Goal: Information Seeking & Learning: Learn about a topic

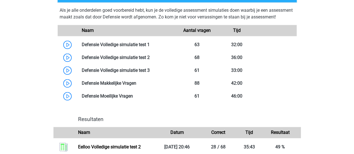
scroll to position [383, 0]
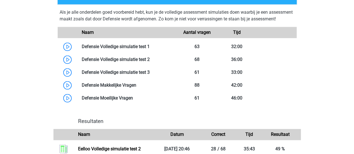
drag, startPoint x: 356, startPoint y: 23, endPoint x: 349, endPoint y: 98, distance: 76.0
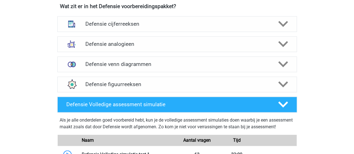
scroll to position [274, 0]
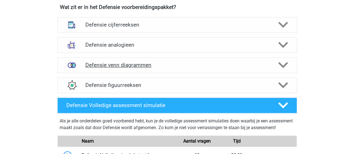
click at [282, 68] on icon at bounding box center [283, 65] width 10 height 10
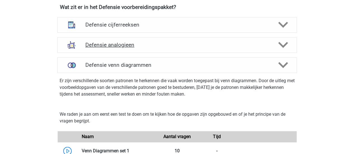
click at [283, 43] on icon at bounding box center [283, 45] width 10 height 10
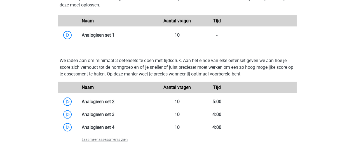
scroll to position [482, 0]
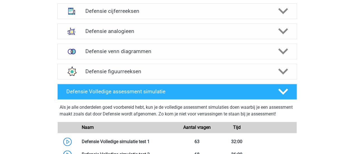
scroll to position [288, 0]
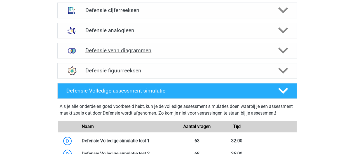
click at [282, 49] on icon at bounding box center [283, 51] width 10 height 10
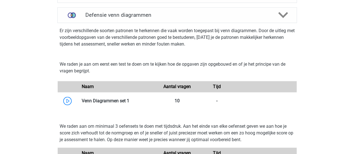
scroll to position [329, 0]
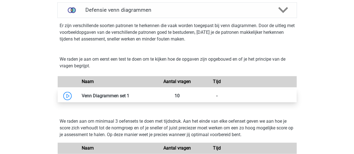
click at [129, 97] on link at bounding box center [129, 95] width 0 height 5
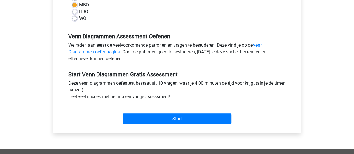
scroll to position [152, 0]
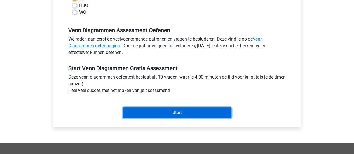
click at [154, 111] on input "Start" at bounding box center [177, 113] width 109 height 11
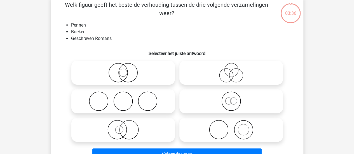
scroll to position [30, 0]
click at [127, 107] on icon at bounding box center [123, 102] width 99 height 20
click at [127, 99] on input "radio" at bounding box center [125, 97] width 4 height 4
radio input "true"
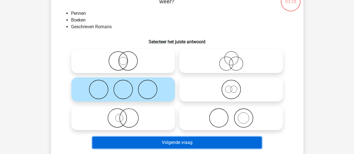
click at [173, 143] on button "Volgende vraag" at bounding box center [176, 143] width 169 height 12
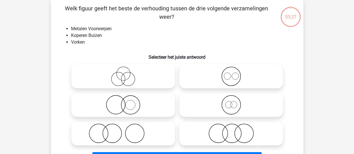
scroll to position [26, 0]
click at [252, 119] on div at bounding box center [231, 105] width 108 height 29
click at [253, 127] on icon at bounding box center [231, 134] width 99 height 20
click at [235, 127] on input "radio" at bounding box center [233, 129] width 4 height 4
radio input "true"
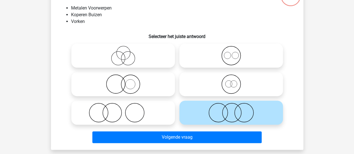
scroll to position [55, 0]
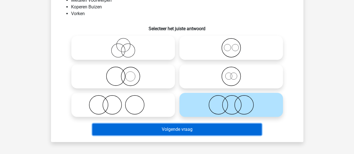
click at [215, 134] on button "Volgende vraag" at bounding box center [176, 130] width 169 height 12
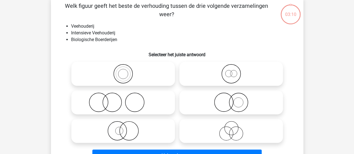
scroll to position [26, 0]
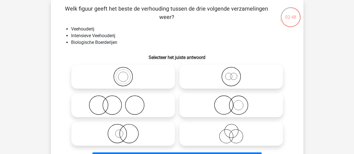
click at [244, 99] on icon at bounding box center [231, 106] width 99 height 20
click at [235, 99] on input "radio" at bounding box center [233, 101] width 4 height 4
radio input "true"
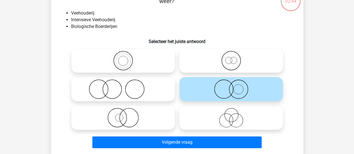
scroll to position [44, 0]
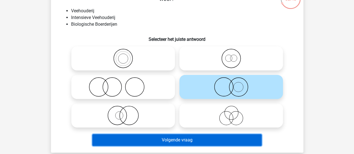
click at [159, 139] on button "Volgende vraag" at bounding box center [176, 140] width 169 height 12
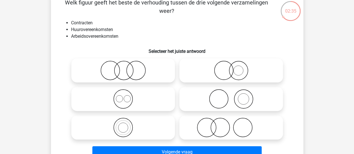
scroll to position [43, 0]
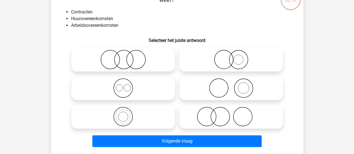
click at [136, 120] on icon at bounding box center [123, 117] width 99 height 20
click at [127, 114] on input "radio" at bounding box center [125, 112] width 4 height 4
radio input "true"
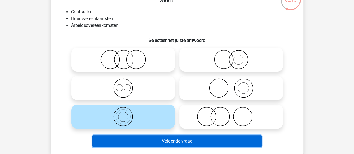
click at [144, 141] on button "Volgende vraag" at bounding box center [176, 142] width 169 height 12
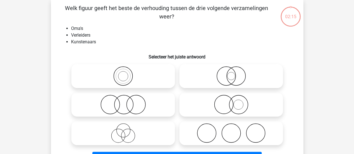
scroll to position [26, 0]
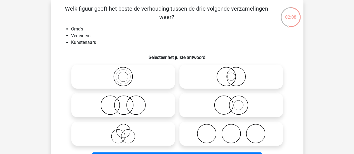
click at [205, 143] on icon at bounding box center [231, 134] width 99 height 20
click at [231, 131] on input "radio" at bounding box center [233, 129] width 4 height 4
radio input "true"
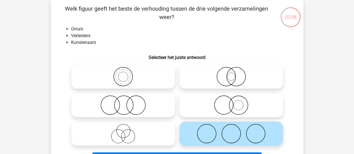
click at [205, 143] on icon at bounding box center [231, 134] width 99 height 20
click at [231, 131] on input "radio" at bounding box center [233, 129] width 4 height 4
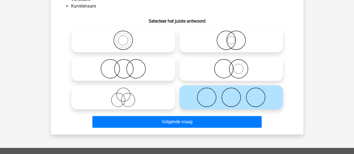
scroll to position [82, 0]
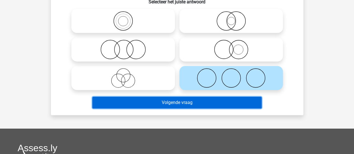
click at [211, 97] on button "Volgende vraag" at bounding box center [176, 103] width 169 height 12
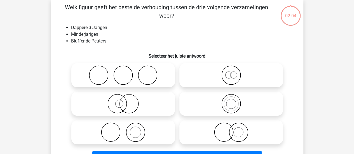
scroll to position [26, 0]
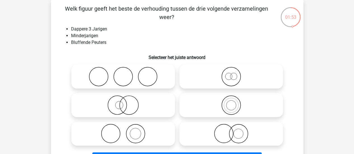
click at [229, 76] on icon at bounding box center [231, 77] width 99 height 20
click at [231, 74] on input "radio" at bounding box center [233, 72] width 4 height 4
radio input "true"
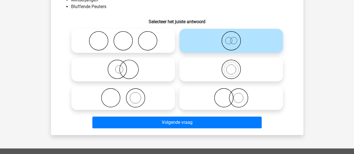
scroll to position [62, 0]
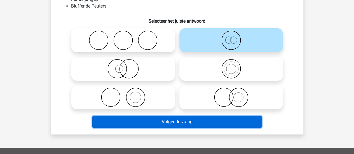
click at [177, 125] on button "Volgende vraag" at bounding box center [176, 122] width 169 height 12
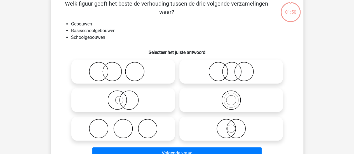
scroll to position [26, 0]
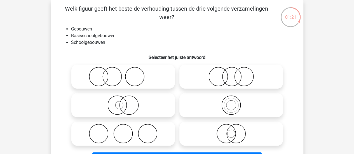
click at [230, 135] on icon at bounding box center [231, 134] width 99 height 20
click at [231, 131] on input "radio" at bounding box center [233, 129] width 4 height 4
radio input "true"
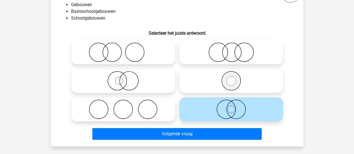
scroll to position [61, 0]
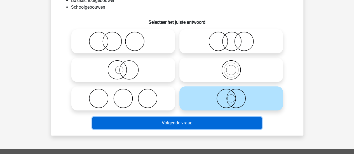
click at [226, 123] on button "Volgende vraag" at bounding box center [176, 123] width 169 height 12
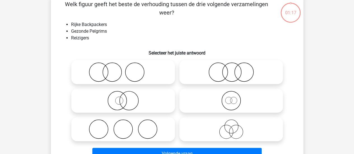
scroll to position [26, 0]
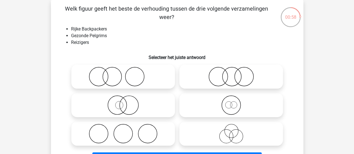
click at [218, 71] on icon at bounding box center [231, 77] width 99 height 20
click at [231, 71] on input "radio" at bounding box center [233, 72] width 4 height 4
radio input "true"
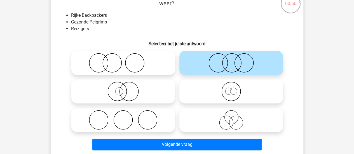
scroll to position [42, 0]
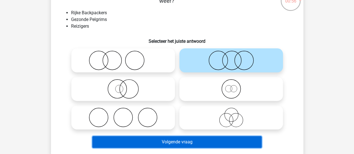
click at [192, 141] on button "Volgende vraag" at bounding box center [176, 142] width 169 height 12
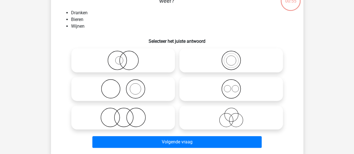
scroll to position [26, 0]
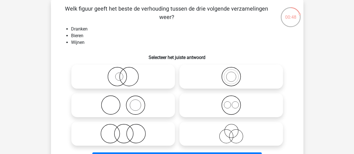
click at [137, 137] on icon at bounding box center [123, 134] width 99 height 20
click at [127, 131] on input "radio" at bounding box center [125, 129] width 4 height 4
radio input "true"
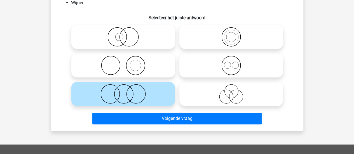
scroll to position [70, 0]
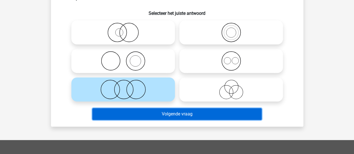
click at [155, 118] on button "Volgende vraag" at bounding box center [176, 114] width 169 height 12
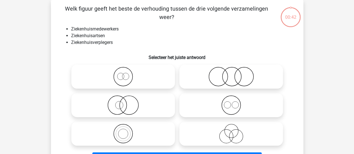
scroll to position [26, 0]
click at [225, 127] on icon at bounding box center [231, 134] width 99 height 20
click at [231, 127] on input "radio" at bounding box center [233, 129] width 4 height 4
radio input "true"
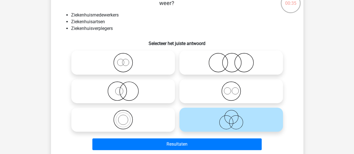
scroll to position [40, 0]
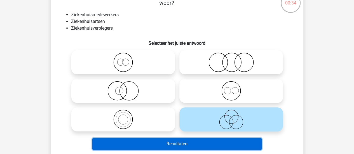
click at [191, 144] on button "Resultaten" at bounding box center [176, 144] width 169 height 12
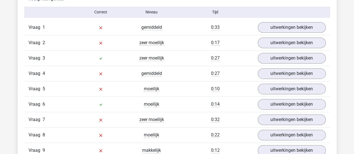
scroll to position [350, 0]
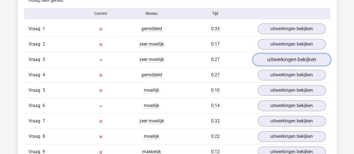
click at [286, 56] on link "uitwerkingen bekijken" at bounding box center [292, 60] width 78 height 12
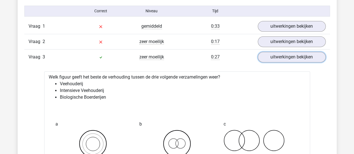
scroll to position [338, 0]
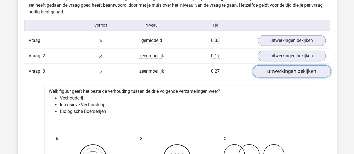
click at [282, 73] on link "uitwerkingen bekijken" at bounding box center [292, 71] width 78 height 12
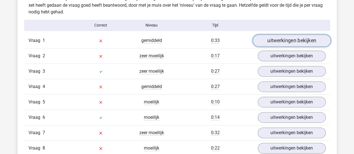
click at [274, 39] on link "uitwerkingen bekijken" at bounding box center [292, 40] width 78 height 12
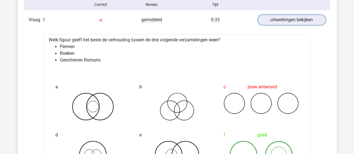
scroll to position [354, 0]
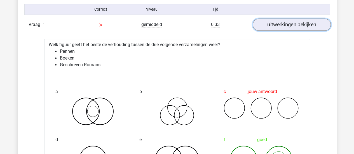
click at [303, 21] on link "uitwerkingen bekijken" at bounding box center [292, 24] width 78 height 12
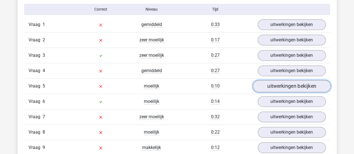
click at [292, 89] on link "uitwerkingen bekijken" at bounding box center [292, 86] width 78 height 12
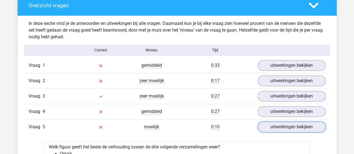
scroll to position [293, 0]
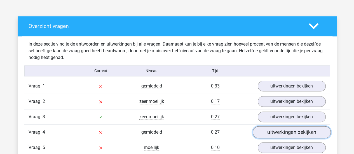
click at [268, 135] on link "uitwerkingen bekijken" at bounding box center [292, 132] width 78 height 12
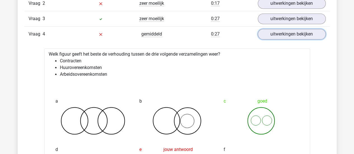
scroll to position [385, 0]
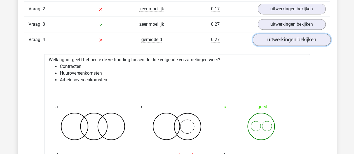
click at [300, 38] on link "uitwerkingen bekijken" at bounding box center [292, 40] width 78 height 12
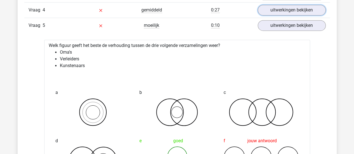
scroll to position [412, 0]
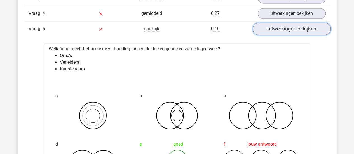
click at [265, 23] on link "uitwerkingen bekijken" at bounding box center [292, 29] width 78 height 12
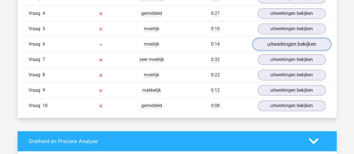
click at [265, 46] on link "uitwerkingen bekijken" at bounding box center [292, 44] width 78 height 12
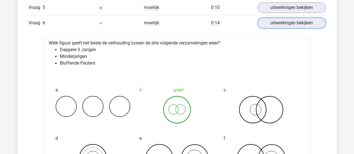
scroll to position [419, 0]
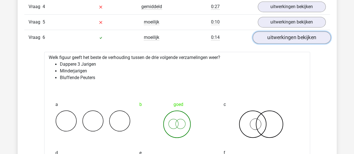
click at [268, 35] on link "uitwerkingen bekijken" at bounding box center [292, 37] width 78 height 12
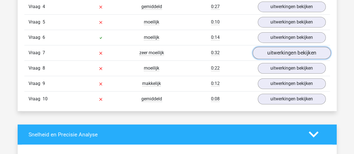
click at [268, 48] on link "uitwerkingen bekijken" at bounding box center [292, 53] width 78 height 12
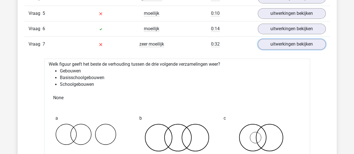
scroll to position [426, 0]
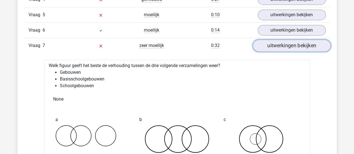
click at [277, 46] on link "uitwerkingen bekijken" at bounding box center [292, 46] width 78 height 12
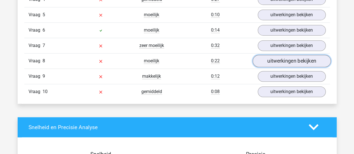
click at [276, 55] on link "uitwerkingen bekijken" at bounding box center [292, 61] width 78 height 12
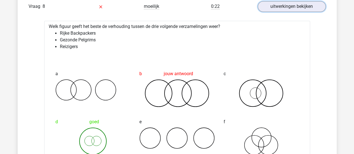
scroll to position [498, 0]
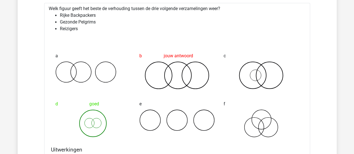
click at [206, 110] on icon at bounding box center [177, 121] width 75 height 22
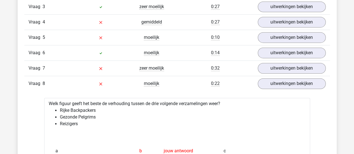
scroll to position [399, 0]
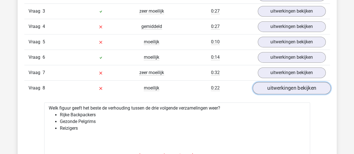
click at [264, 89] on link "uitwerkingen bekijken" at bounding box center [292, 88] width 78 height 12
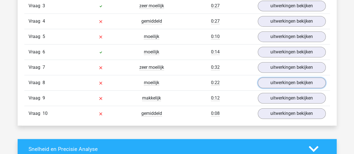
scroll to position [405, 0]
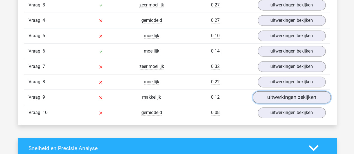
click at [278, 91] on link "uitwerkingen bekijken" at bounding box center [292, 97] width 78 height 12
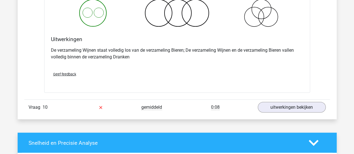
scroll to position [626, 0]
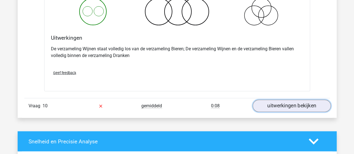
click at [316, 104] on link "uitwerkingen bekijken" at bounding box center [292, 106] width 78 height 12
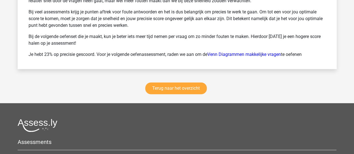
scroll to position [1202, 0]
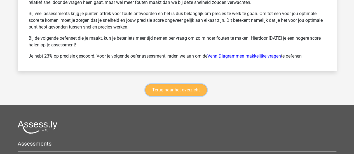
click at [153, 89] on link "Terug naar het overzicht" at bounding box center [176, 90] width 62 height 12
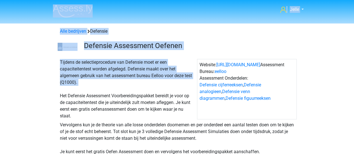
drag, startPoint x: 153, startPoint y: 89, endPoint x: 176, endPoint y: -34, distance: 124.7
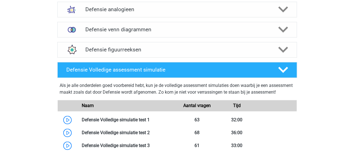
scroll to position [307, 0]
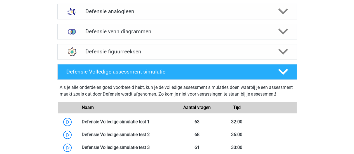
click at [284, 46] on div "Defensie figuurreeksen" at bounding box center [177, 52] width 240 height 16
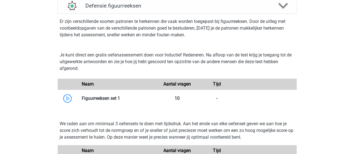
scroll to position [354, 0]
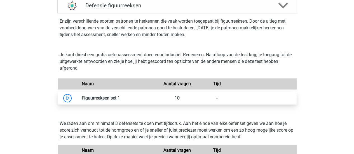
click at [120, 96] on link at bounding box center [120, 98] width 0 height 5
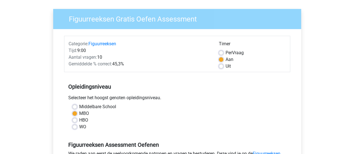
scroll to position [39, 0]
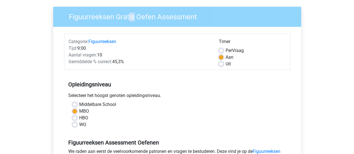
drag, startPoint x: 134, startPoint y: 25, endPoint x: 128, endPoint y: 15, distance: 11.9
click at [128, 15] on div "Figuurreeksen Gratis Oefen Assessment" at bounding box center [177, 17] width 248 height 20
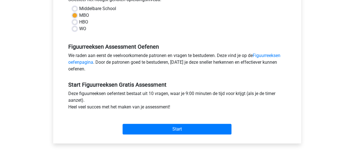
scroll to position [155, 0]
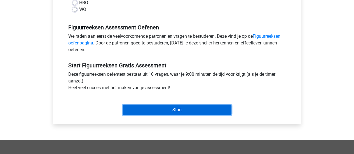
click at [202, 107] on input "Start" at bounding box center [177, 110] width 109 height 11
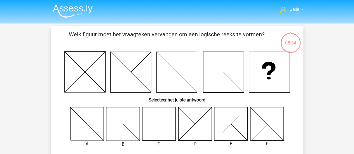
click at [146, 131] on icon at bounding box center [158, 123] width 33 height 33
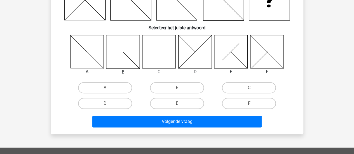
scroll to position [85, 0]
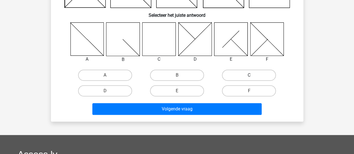
click at [256, 75] on label "C" at bounding box center [249, 75] width 54 height 11
click at [253, 75] on input "C" at bounding box center [251, 77] width 4 height 4
radio input "true"
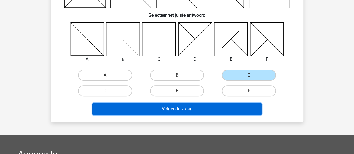
click at [214, 107] on button "Volgende vraag" at bounding box center [176, 109] width 169 height 12
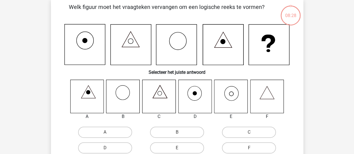
scroll to position [26, 0]
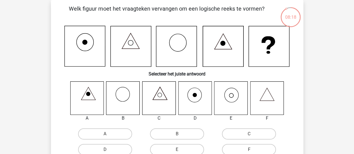
click at [199, 95] on icon at bounding box center [194, 98] width 33 height 33
click at [124, 150] on label "D" at bounding box center [105, 149] width 54 height 11
click at [109, 150] on input "D" at bounding box center [107, 152] width 4 height 4
radio input "true"
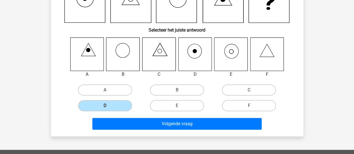
scroll to position [71, 0]
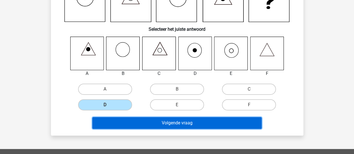
click at [218, 120] on button "Volgende vraag" at bounding box center [176, 123] width 169 height 12
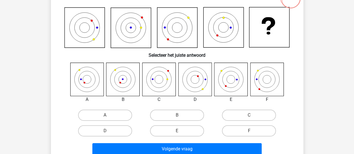
scroll to position [45, 0]
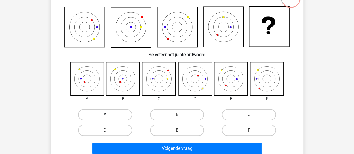
click at [84, 112] on label "A" at bounding box center [105, 114] width 54 height 11
click at [105, 115] on input "A" at bounding box center [107, 117] width 4 height 4
radio input "true"
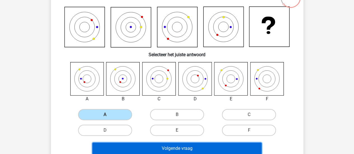
click at [116, 147] on button "Volgende vraag" at bounding box center [176, 149] width 169 height 12
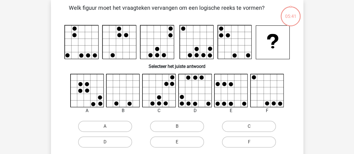
scroll to position [26, 0]
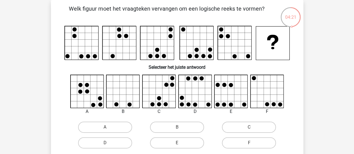
click at [164, 88] on icon at bounding box center [159, 91] width 33 height 33
click at [234, 132] on label "C" at bounding box center [249, 127] width 54 height 11
click at [249, 131] on input "C" at bounding box center [251, 129] width 4 height 4
radio input "true"
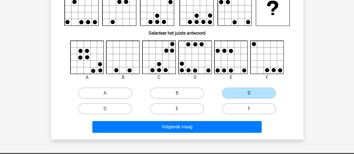
scroll to position [68, 0]
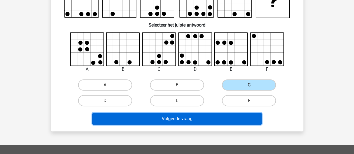
click at [191, 124] on button "Volgende vraag" at bounding box center [176, 119] width 169 height 12
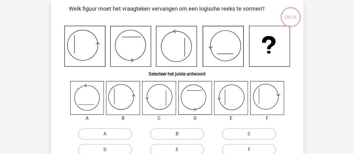
scroll to position [26, 0]
click at [185, 132] on label "B" at bounding box center [177, 134] width 54 height 11
click at [181, 134] on input "B" at bounding box center [179, 136] width 4 height 4
radio input "true"
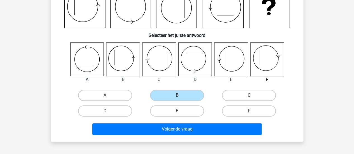
scroll to position [72, 0]
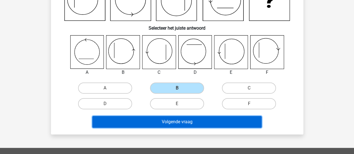
click at [184, 122] on button "Volgende vraag" at bounding box center [176, 122] width 169 height 12
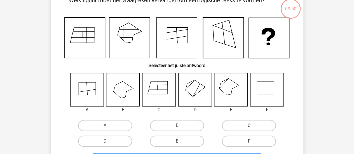
scroll to position [26, 0]
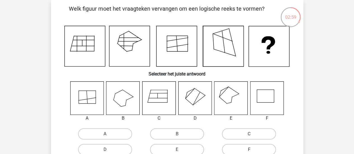
click at [168, 90] on icon at bounding box center [168, 96] width 0 height 13
click at [169, 131] on label "B" at bounding box center [177, 134] width 54 height 11
click at [177, 134] on input "B" at bounding box center [179, 136] width 4 height 4
radio input "true"
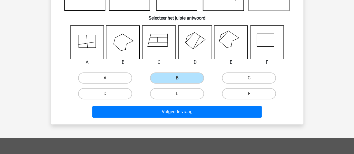
scroll to position [84, 0]
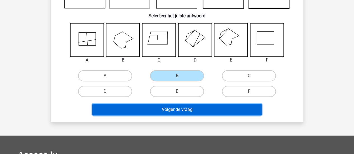
click at [161, 106] on button "Volgende vraag" at bounding box center [176, 110] width 169 height 12
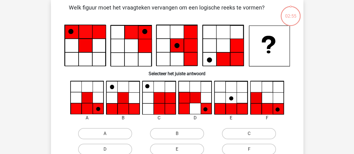
scroll to position [26, 0]
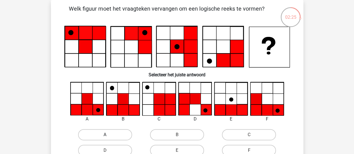
click at [112, 132] on label "A" at bounding box center [105, 134] width 54 height 11
click at [109, 135] on input "A" at bounding box center [107, 137] width 4 height 4
radio input "true"
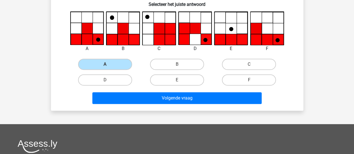
scroll to position [98, 0]
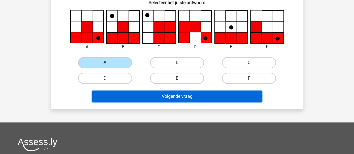
click at [222, 95] on button "Volgende vraag" at bounding box center [176, 97] width 169 height 12
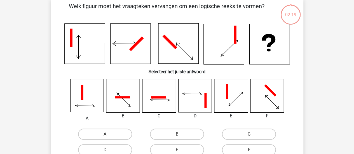
scroll to position [26, 0]
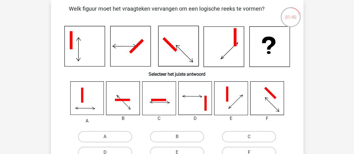
click at [254, 151] on label "F" at bounding box center [249, 152] width 54 height 11
click at [253, 153] on input "F" at bounding box center [251, 155] width 4 height 4
radio input "true"
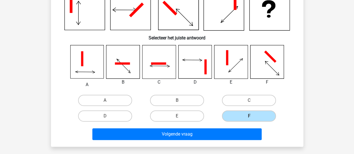
scroll to position [72, 0]
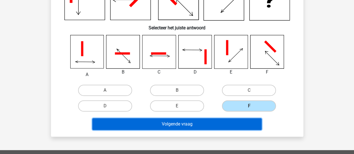
click at [191, 123] on button "Volgende vraag" at bounding box center [176, 125] width 169 height 12
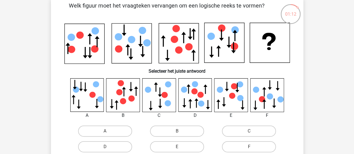
scroll to position [29, 0]
click at [168, 129] on label "B" at bounding box center [177, 131] width 54 height 11
click at [177, 131] on input "B" at bounding box center [179, 133] width 4 height 4
radio input "true"
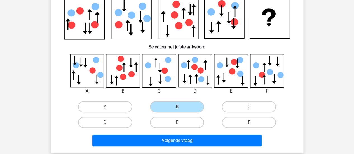
scroll to position [61, 0]
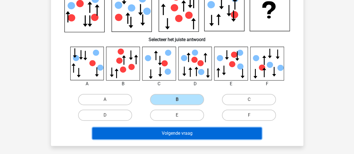
click at [134, 129] on button "Volgende vraag" at bounding box center [176, 134] width 169 height 12
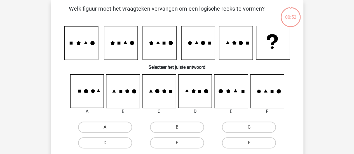
scroll to position [26, 0]
click at [246, 129] on label "C" at bounding box center [249, 127] width 54 height 11
click at [249, 129] on input "C" at bounding box center [251, 129] width 4 height 4
radio input "true"
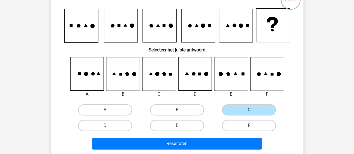
scroll to position [53, 0]
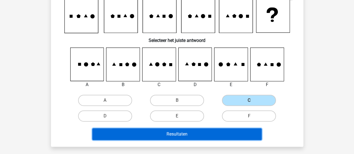
click at [151, 138] on button "Resultaten" at bounding box center [176, 135] width 169 height 12
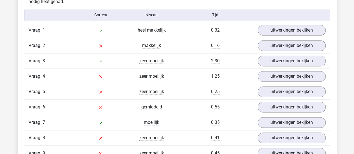
scroll to position [360, 0]
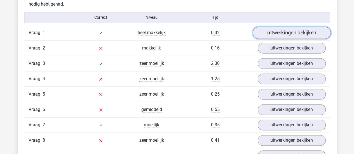
click at [293, 33] on link "uitwerkingen bekijken" at bounding box center [292, 33] width 78 height 12
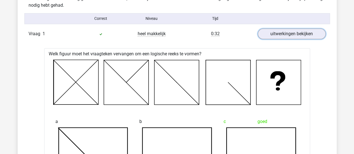
scroll to position [357, 0]
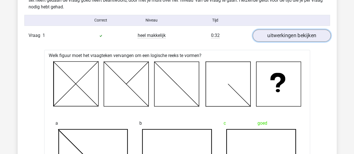
click at [273, 36] on link "uitwerkingen bekijken" at bounding box center [292, 35] width 78 height 12
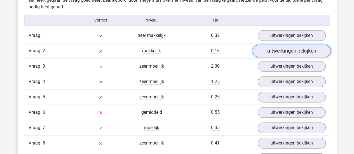
click at [274, 52] on link "uitwerkingen bekijken" at bounding box center [292, 51] width 78 height 12
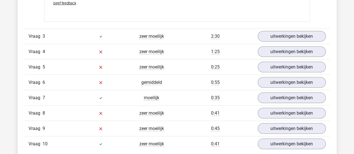
scroll to position [737, 0]
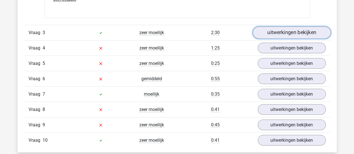
click at [269, 34] on link "uitwerkingen bekijken" at bounding box center [292, 33] width 78 height 12
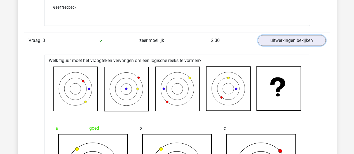
scroll to position [727, 0]
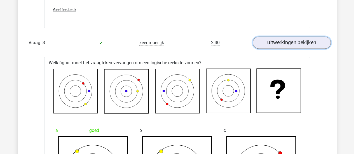
click at [294, 37] on link "uitwerkingen bekijken" at bounding box center [292, 43] width 78 height 12
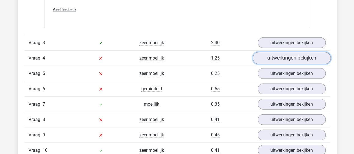
click at [290, 58] on link "uitwerkingen bekijken" at bounding box center [292, 58] width 78 height 12
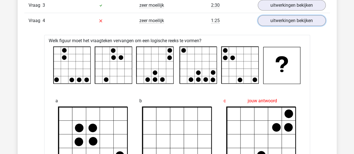
scroll to position [760, 0]
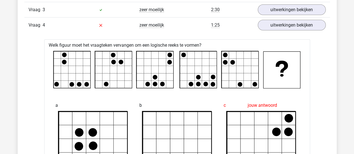
click at [353, 77] on div "Jelle jelle.brugman0506@gmail.com" at bounding box center [177, 98] width 354 height 1716
click at [134, 130] on div "a" at bounding box center [93, 141] width 84 height 90
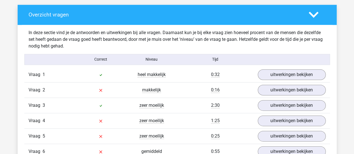
scroll to position [317, 0]
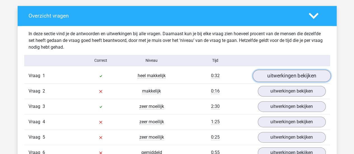
click at [283, 79] on link "uitwerkingen bekijken" at bounding box center [292, 76] width 78 height 12
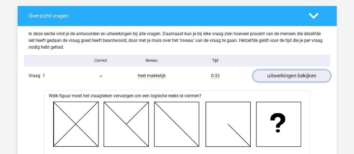
click at [283, 79] on link "uitwerkingen bekijken" at bounding box center [292, 76] width 78 height 12
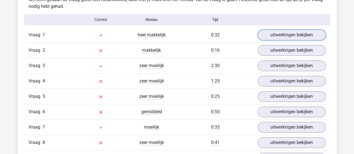
scroll to position [359, 0]
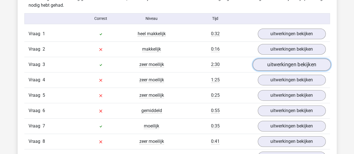
click at [296, 66] on link "uitwerkingen bekijken" at bounding box center [292, 65] width 78 height 12
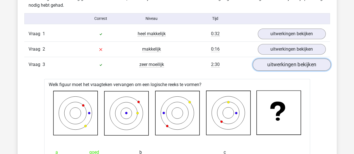
click at [296, 66] on link "uitwerkingen bekijken" at bounding box center [292, 65] width 78 height 12
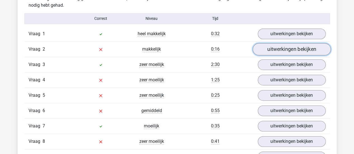
click at [288, 48] on link "uitwerkingen bekijken" at bounding box center [292, 49] width 78 height 12
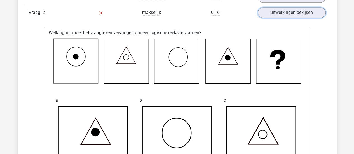
scroll to position [394, 0]
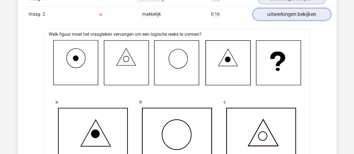
click at [315, 16] on link "uitwerkingen bekijken" at bounding box center [292, 14] width 78 height 12
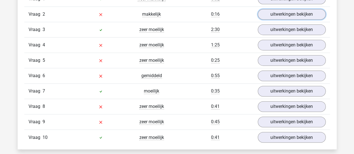
scroll to position [404, 0]
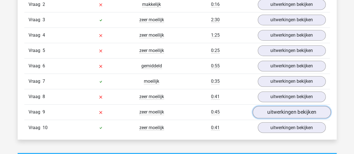
click at [289, 111] on link "uitwerkingen bekijken" at bounding box center [292, 112] width 78 height 12
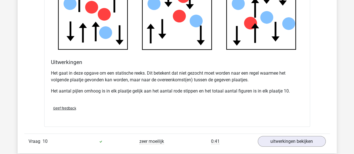
scroll to position [723, 0]
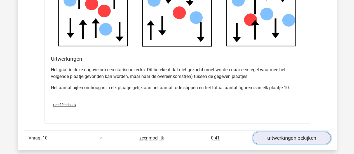
click at [300, 138] on link "uitwerkingen bekijken" at bounding box center [292, 138] width 78 height 12
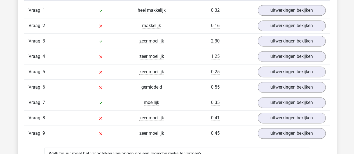
scroll to position [378, 0]
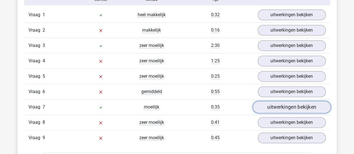
click at [302, 105] on link "uitwerkingen bekijken" at bounding box center [292, 107] width 78 height 12
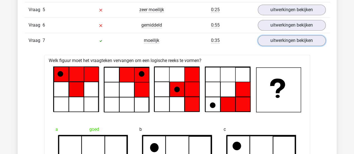
scroll to position [440, 0]
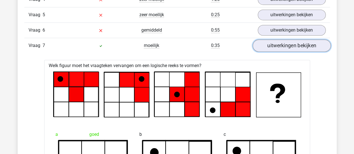
click at [318, 46] on link "uitwerkingen bekijken" at bounding box center [292, 46] width 78 height 12
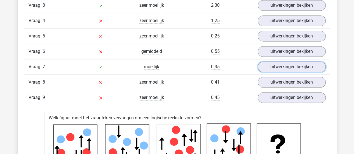
scroll to position [410, 0]
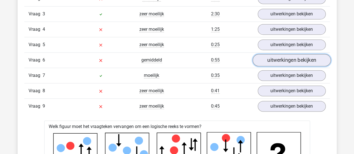
click at [281, 61] on link "uitwerkingen bekijken" at bounding box center [292, 60] width 78 height 12
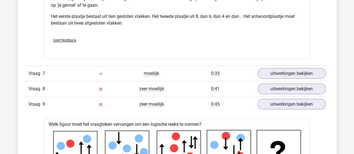
scroll to position [751, 0]
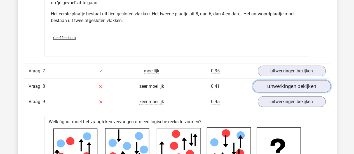
click at [313, 83] on link "uitwerkingen bekijken" at bounding box center [292, 86] width 78 height 12
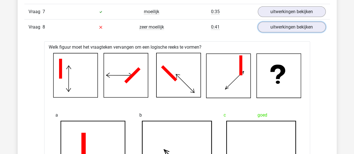
scroll to position [804, 0]
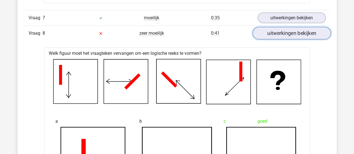
click at [305, 29] on link "uitwerkingen bekijken" at bounding box center [292, 33] width 78 height 12
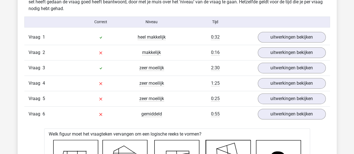
scroll to position [390, 0]
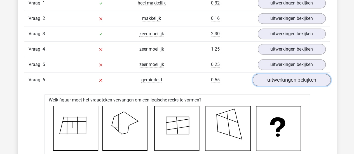
click at [279, 83] on link "uitwerkingen bekijken" at bounding box center [292, 80] width 78 height 12
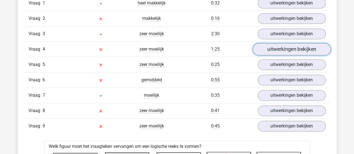
click at [280, 43] on link "uitwerkingen bekijken" at bounding box center [292, 49] width 78 height 12
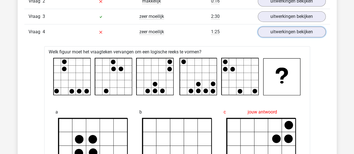
scroll to position [394, 0]
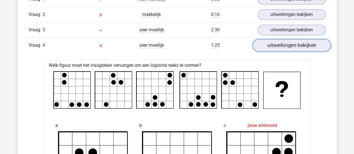
click at [312, 47] on link "uitwerkingen bekijken" at bounding box center [292, 45] width 78 height 12
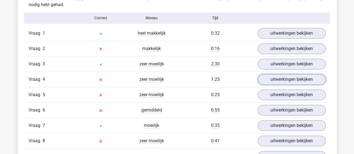
scroll to position [373, 0]
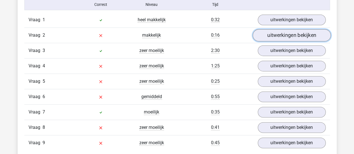
click at [293, 32] on link "uitwerkingen bekijken" at bounding box center [292, 35] width 78 height 12
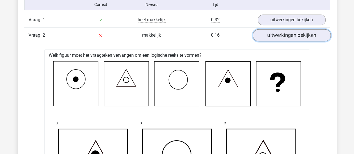
click at [293, 32] on link "uitwerkingen bekijken" at bounding box center [292, 35] width 78 height 12
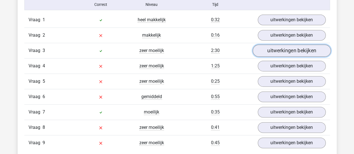
click at [292, 46] on link "uitwerkingen bekijken" at bounding box center [292, 51] width 78 height 12
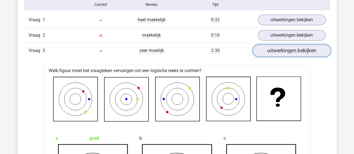
click at [292, 46] on link "uitwerkingen bekijken" at bounding box center [292, 51] width 78 height 12
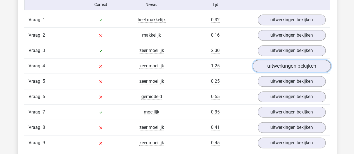
click at [283, 62] on link "uitwerkingen bekijken" at bounding box center [292, 66] width 78 height 12
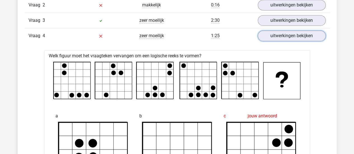
scroll to position [406, 0]
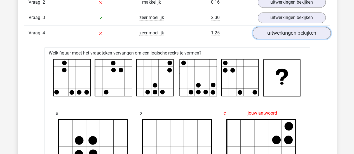
click at [294, 31] on link "uitwerkingen bekijken" at bounding box center [292, 33] width 78 height 12
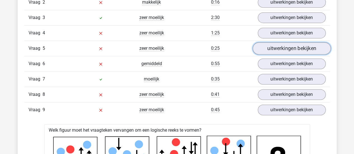
click at [287, 50] on link "uitwerkingen bekijken" at bounding box center [292, 48] width 78 height 12
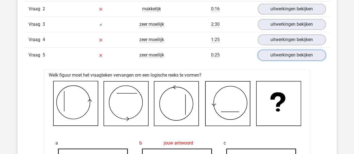
scroll to position [389, 0]
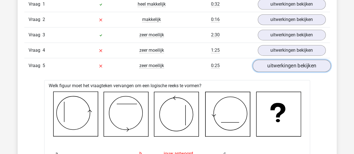
click at [301, 62] on link "uitwerkingen bekijken" at bounding box center [292, 66] width 78 height 12
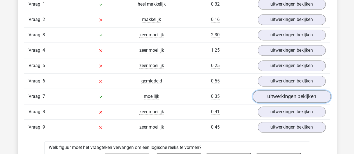
click at [299, 96] on link "uitwerkingen bekijken" at bounding box center [292, 96] width 78 height 12
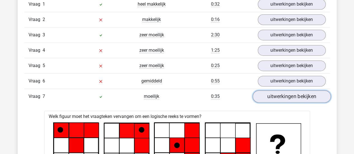
click at [299, 96] on link "uitwerkingen bekijken" at bounding box center [292, 96] width 78 height 12
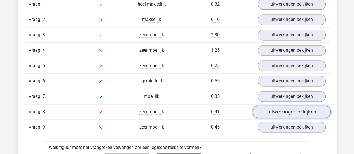
click at [296, 106] on link "uitwerkingen bekijken" at bounding box center [292, 112] width 78 height 12
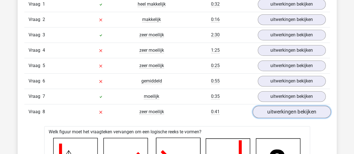
click at [296, 106] on link "uitwerkingen bekijken" at bounding box center [292, 112] width 78 height 12
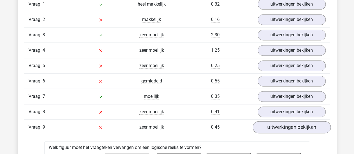
drag, startPoint x: 288, startPoint y: 133, endPoint x: 289, endPoint y: 126, distance: 7.3
click at [289, 126] on link "uitwerkingen bekijken" at bounding box center [292, 127] width 78 height 12
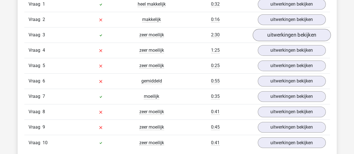
click at [287, 40] on div "Vraag 3 zeer moeilijk 2:30 uitwerkingen bekijken" at bounding box center [177, 34] width 306 height 15
click at [287, 40] on link "uitwerkingen bekijken" at bounding box center [292, 35] width 78 height 12
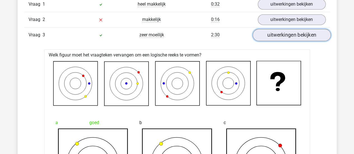
click at [287, 40] on link "uitwerkingen bekijken" at bounding box center [292, 35] width 78 height 12
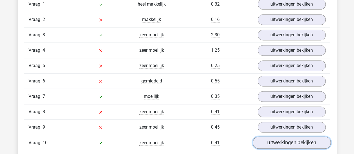
click at [277, 143] on link "uitwerkingen bekijken" at bounding box center [292, 143] width 78 height 12
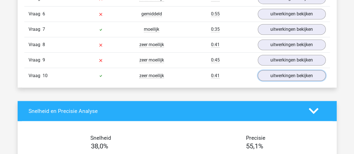
scroll to position [431, 0]
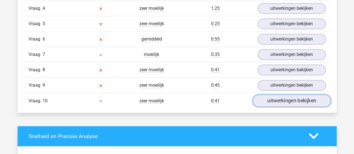
click at [297, 96] on link "uitwerkingen bekijken" at bounding box center [292, 101] width 78 height 12
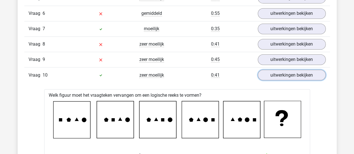
scroll to position [459, 0]
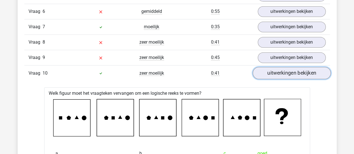
click at [301, 73] on link "uitwerkingen bekijken" at bounding box center [292, 73] width 78 height 12
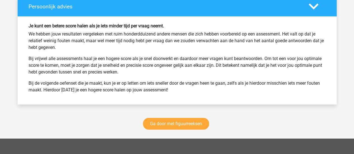
scroll to position [775, 0]
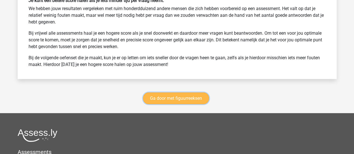
click at [175, 94] on link "Ga door met figuurreeksen" at bounding box center [176, 99] width 66 height 12
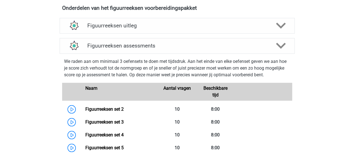
scroll to position [205, 0]
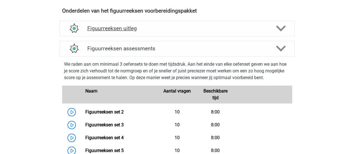
click at [266, 28] on h4 "Figuurreeksen uitleg" at bounding box center [177, 28] width 180 height 6
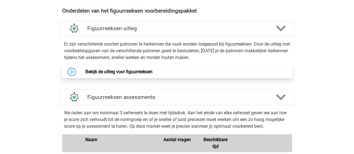
click at [141, 73] on link "Bekijk de uitleg voor figuurreeksen" at bounding box center [118, 71] width 67 height 5
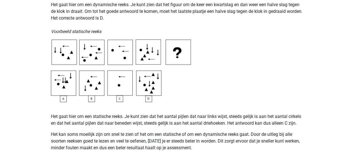
scroll to position [284, 0]
